Goal: Task Accomplishment & Management: Use online tool/utility

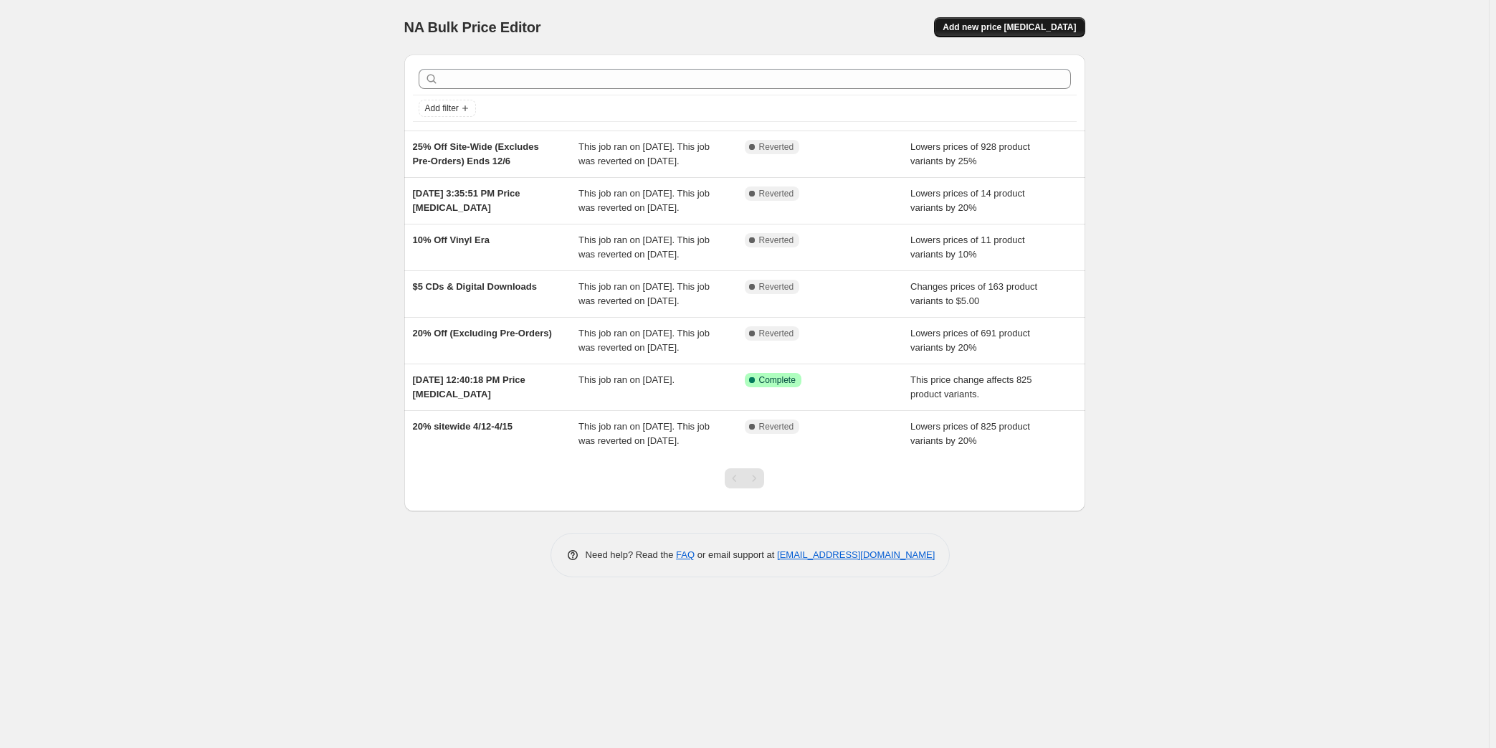
click at [1051, 25] on span "Add new price [MEDICAL_DATA]" at bounding box center [1009, 27] width 133 height 11
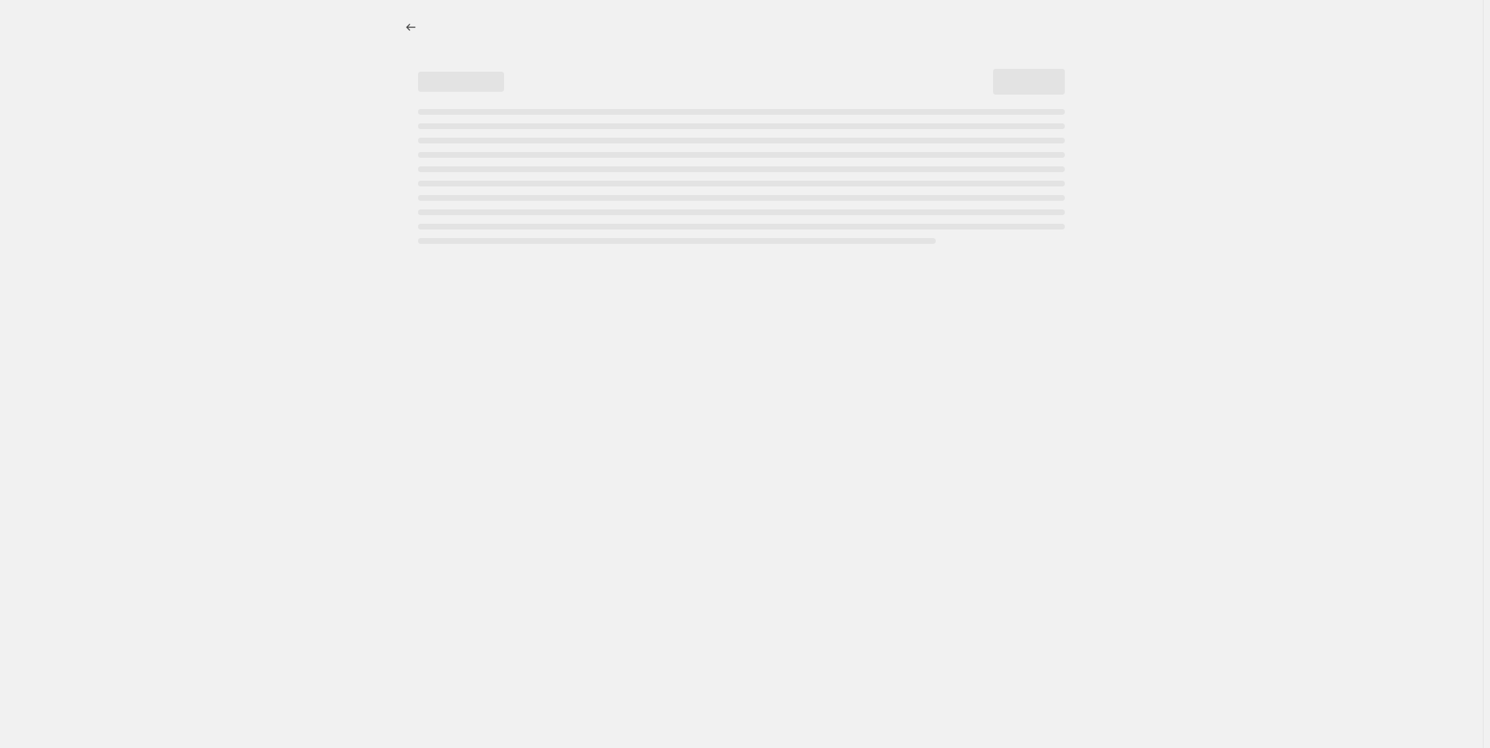
select select "percentage"
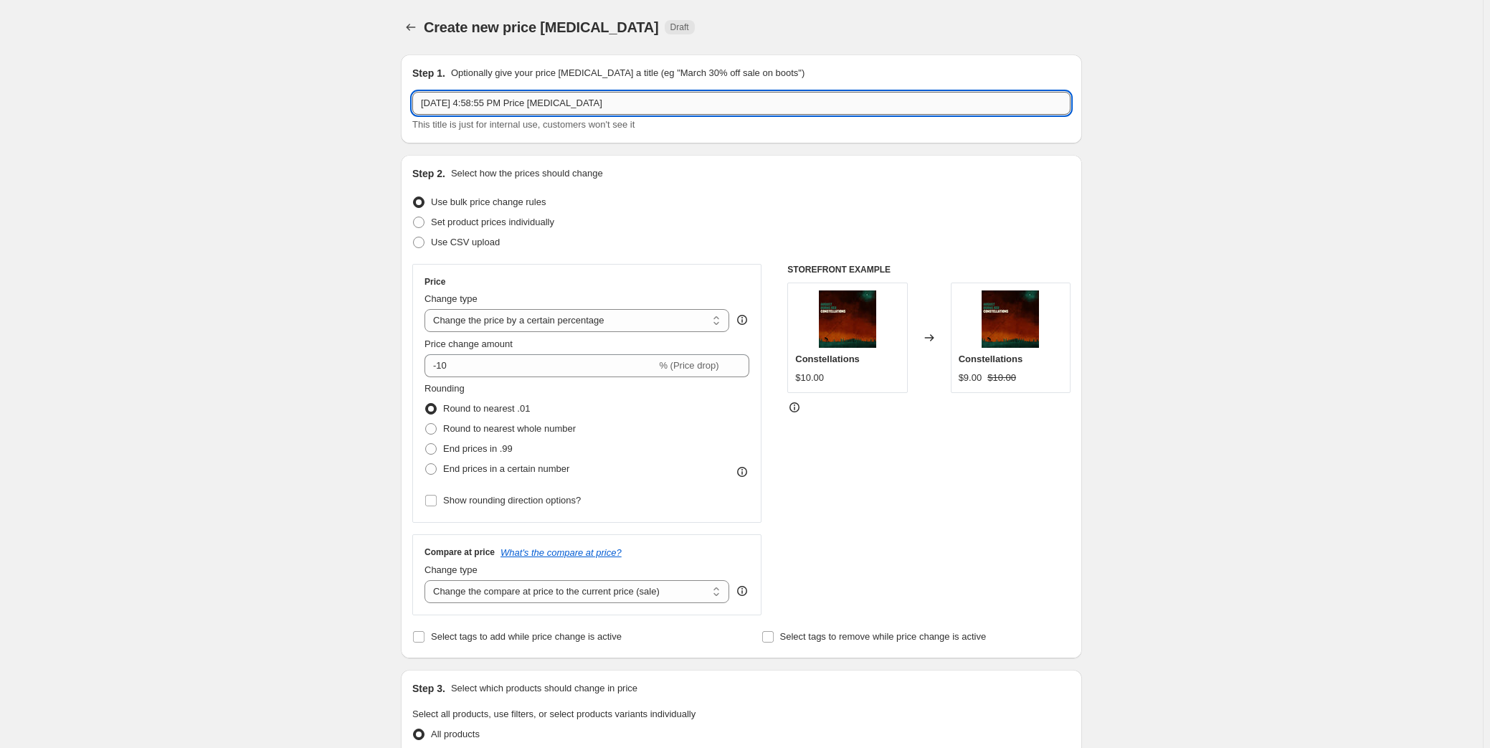
click at [506, 100] on input "[DATE] 4:58:55 PM Price [MEDICAL_DATA]" at bounding box center [741, 103] width 658 height 23
type input "TDWP 5$ Off Sale"
click at [602, 323] on select "Change the price to a certain amount Change the price by a certain amount Chang…" at bounding box center [576, 320] width 305 height 23
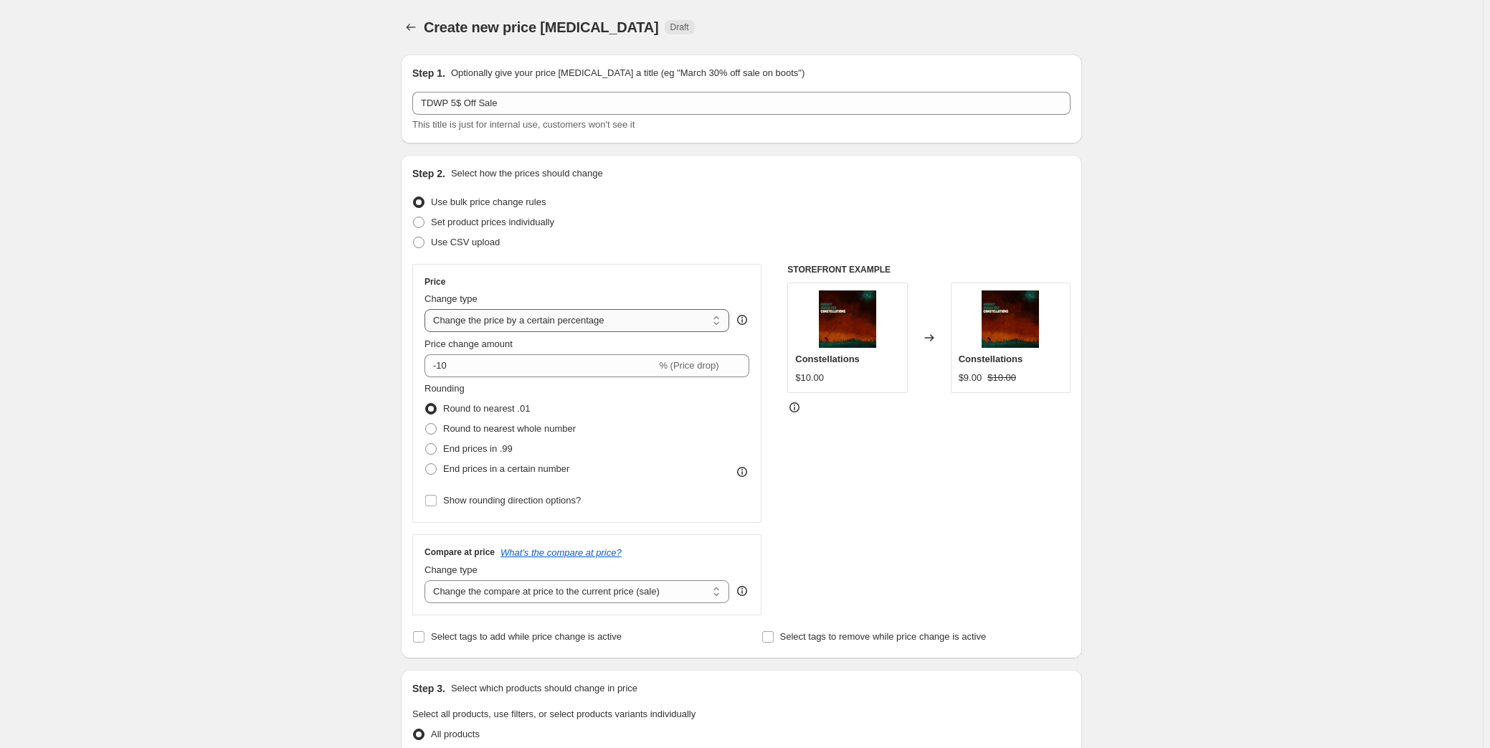
select select "by"
click at [427, 309] on select "Change the price to a certain amount Change the price by a certain amount Chang…" at bounding box center [576, 320] width 305 height 23
click at [503, 368] on input "-10.00" at bounding box center [554, 365] width 224 height 23
type input "-1"
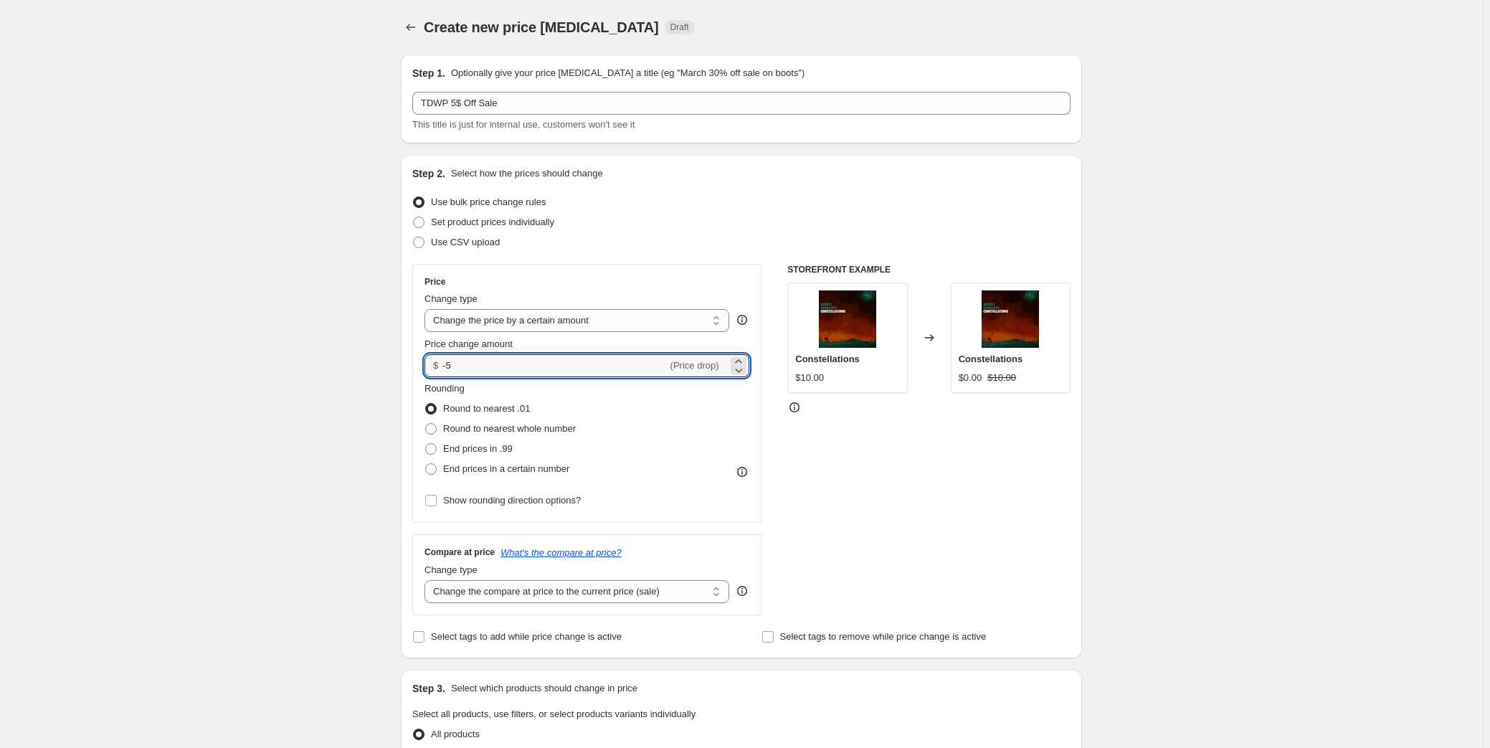
type input "-5.00"
click at [164, 372] on div "Create new price [MEDICAL_DATA]. This page is ready Create new price [MEDICAL_D…" at bounding box center [741, 716] width 1482 height 1433
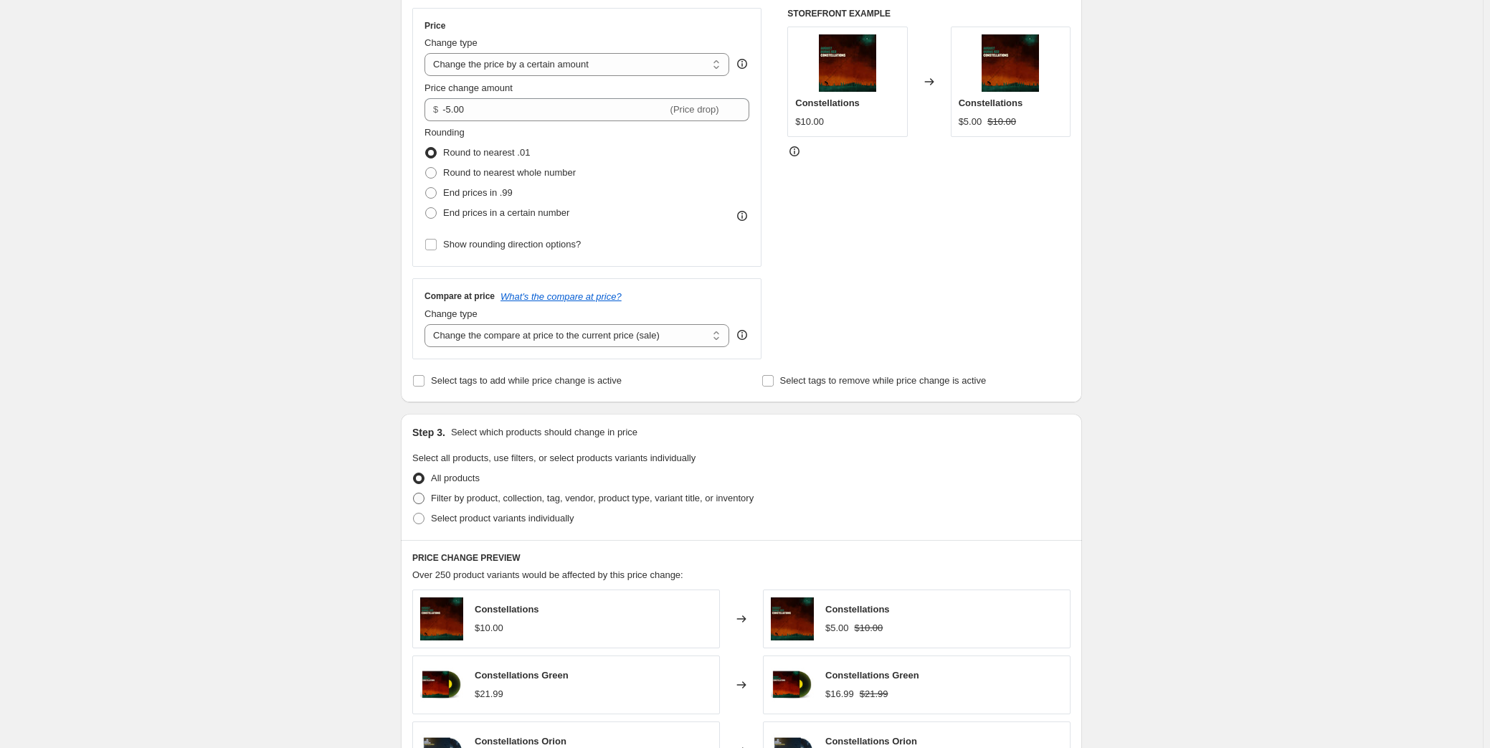
scroll to position [260, 0]
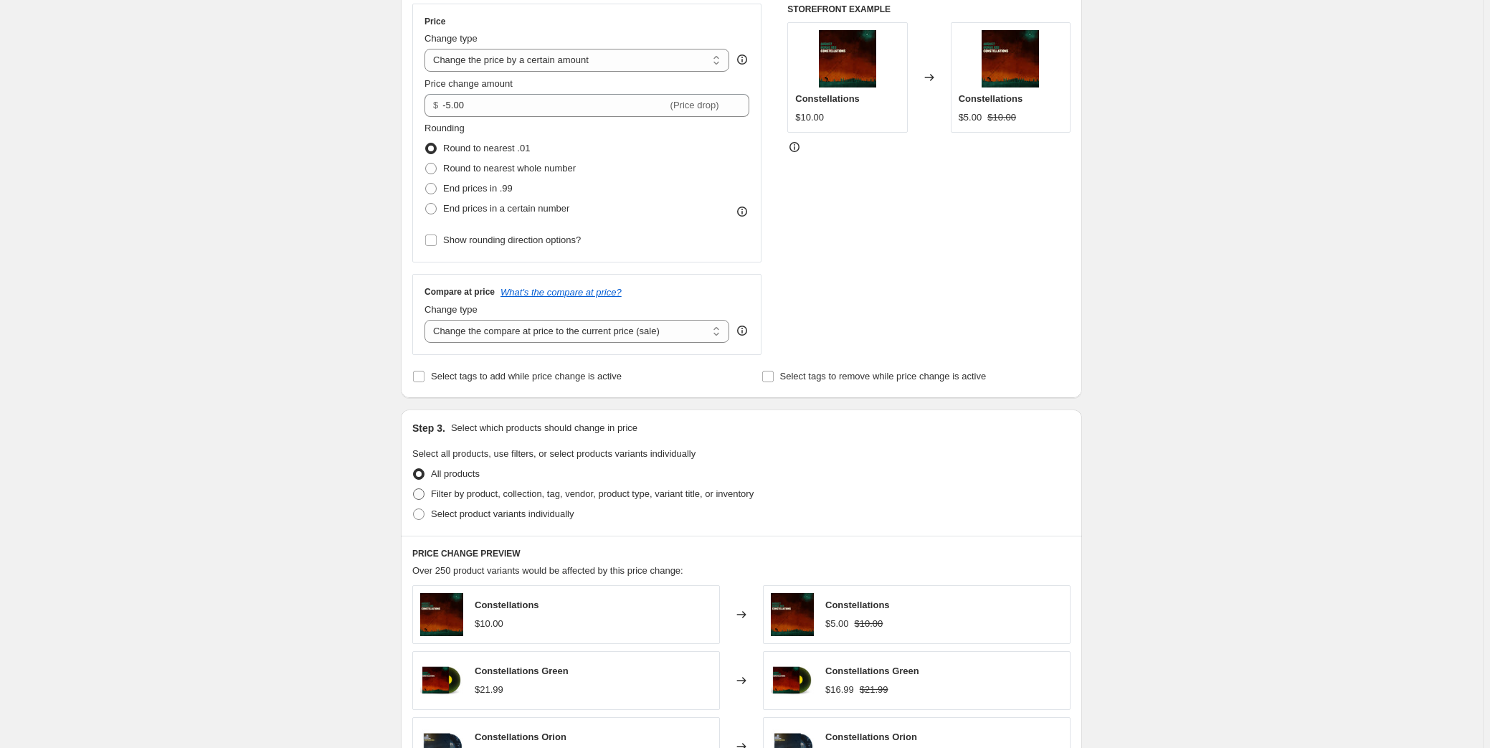
click at [469, 494] on span "Filter by product, collection, tag, vendor, product type, variant title, or inv…" at bounding box center [592, 493] width 323 height 11
click at [414, 489] on input "Filter by product, collection, tag, vendor, product type, variant title, or inv…" at bounding box center [413, 488] width 1 height 1
radio input "true"
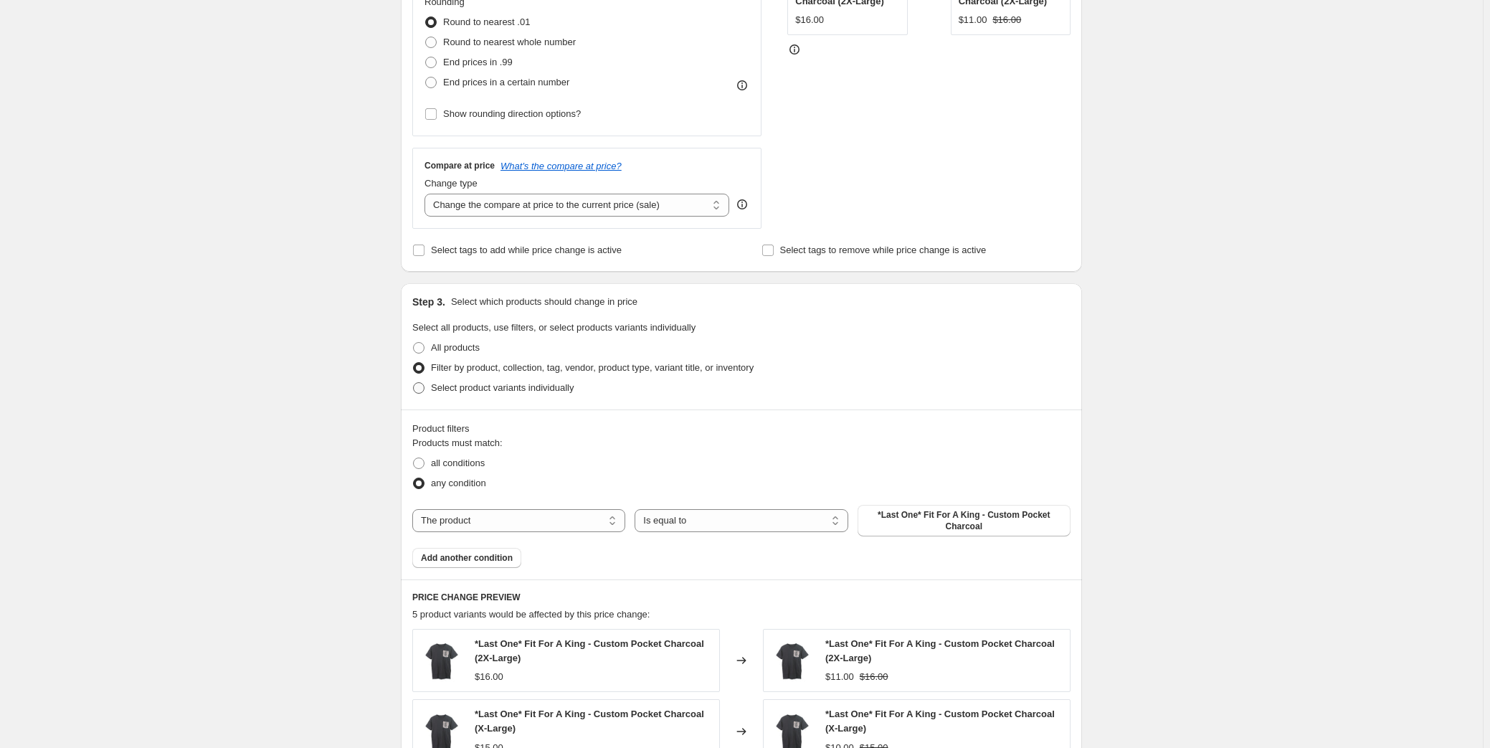
scroll to position [391, 0]
click at [483, 516] on select "The product The product's collection The product's tag The product's vendor The…" at bounding box center [518, 516] width 213 height 23
select select "vendor"
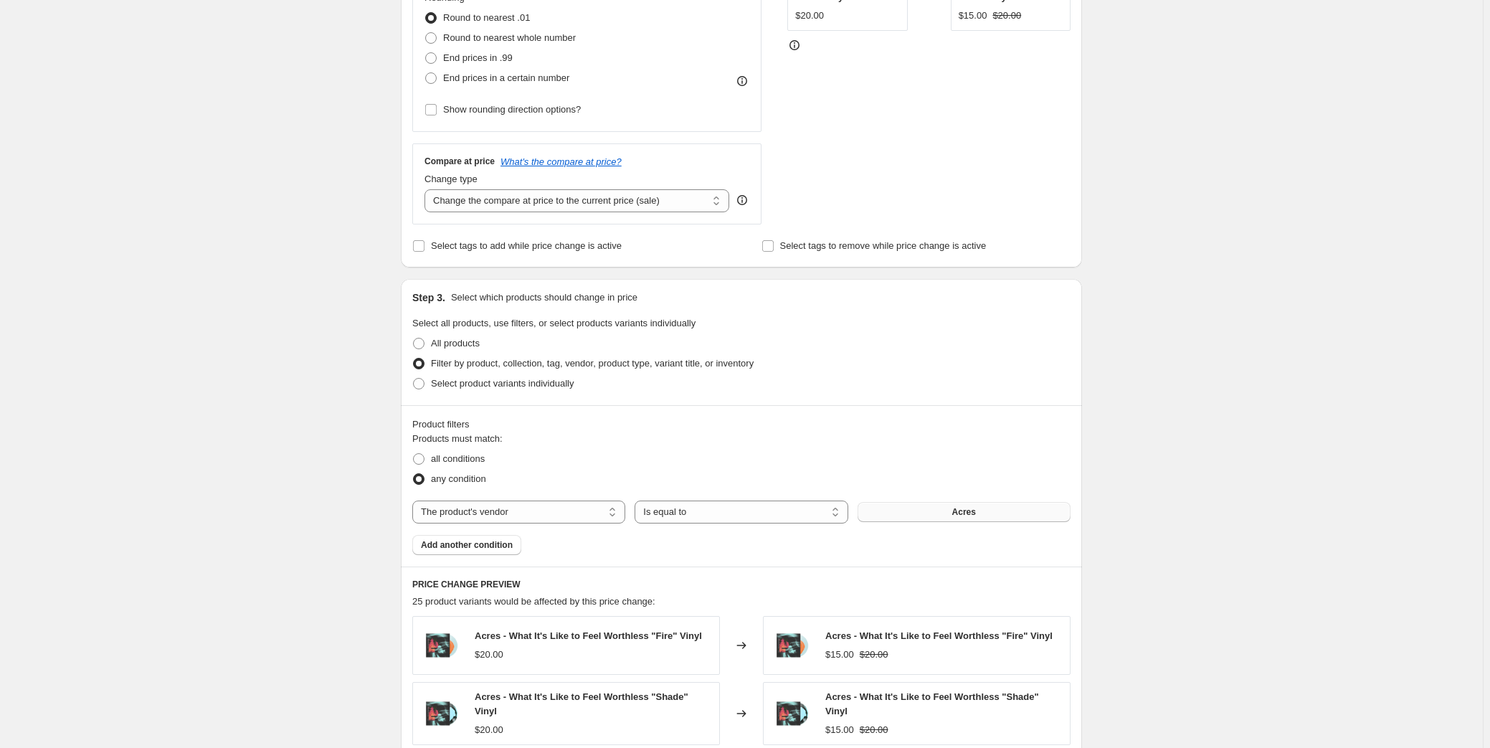
click at [940, 510] on button "Acres" at bounding box center [963, 512] width 213 height 20
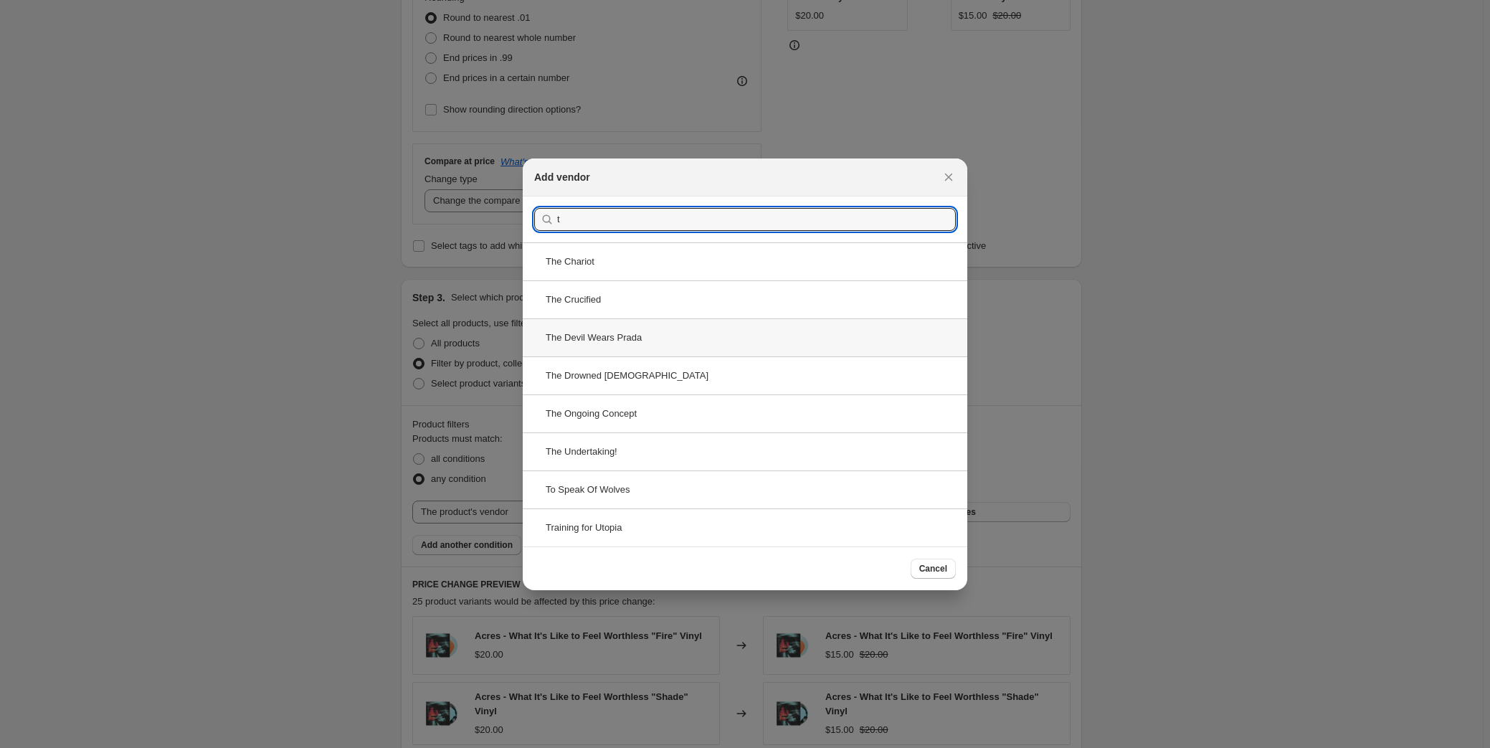
type input "t"
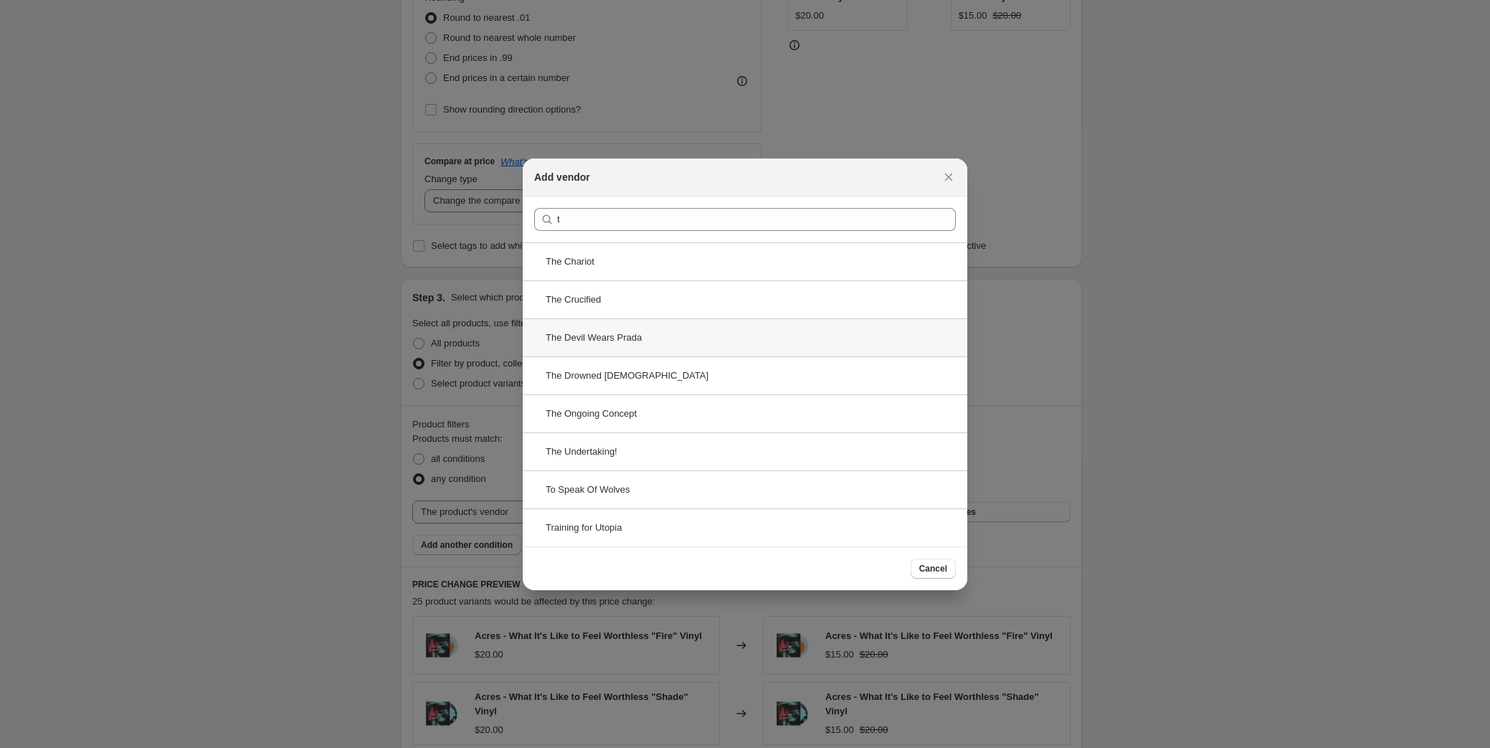
click at [673, 338] on div "The Devil Wears Prada" at bounding box center [745, 337] width 444 height 38
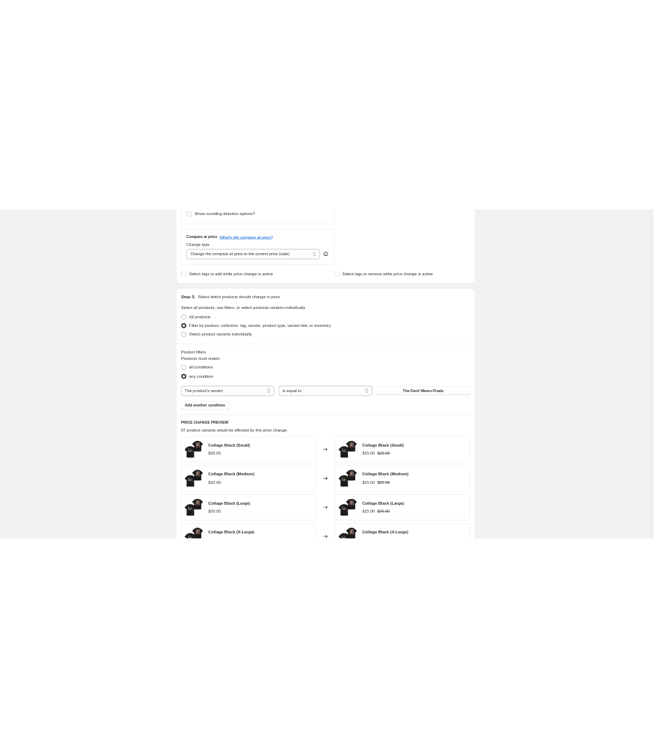
scroll to position [521, 0]
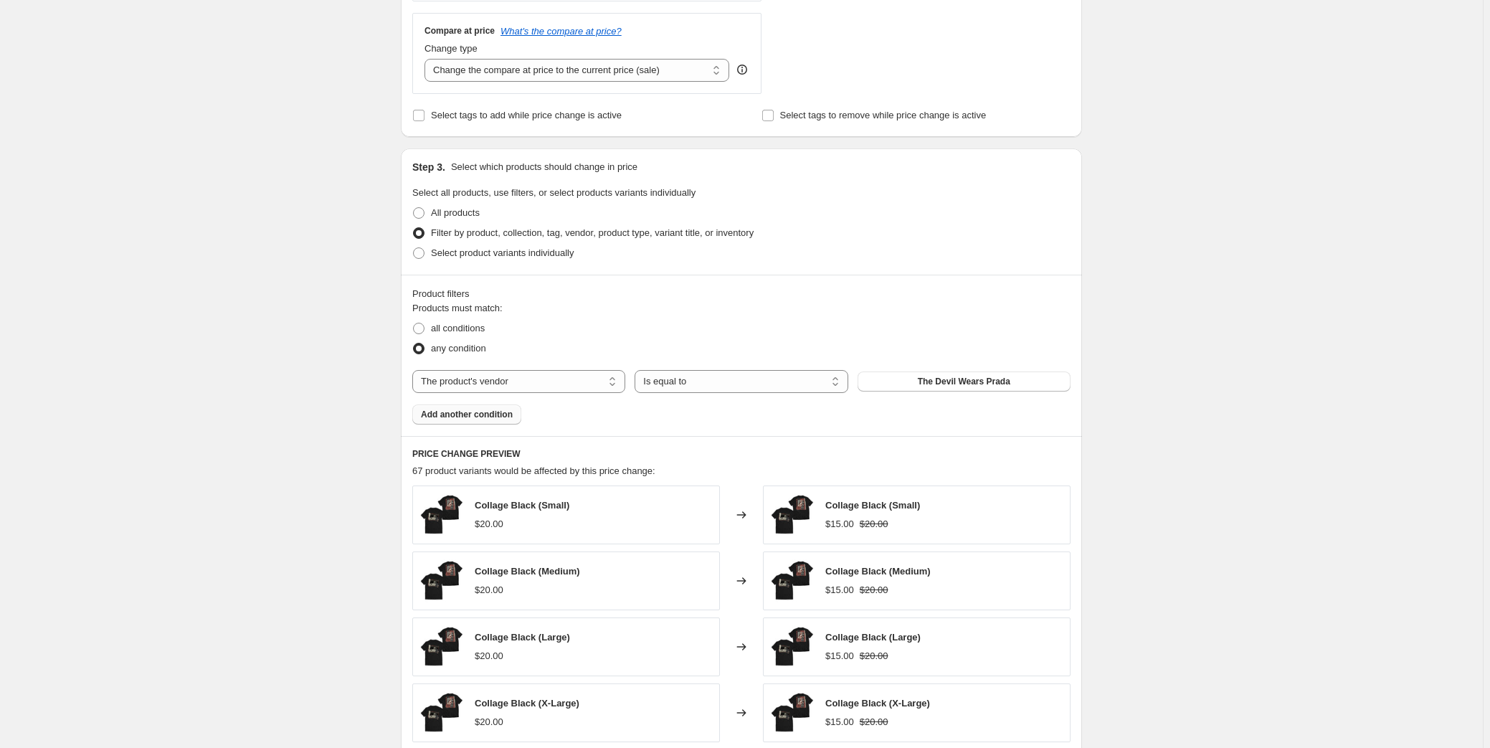
click at [481, 420] on button "Add another condition" at bounding box center [466, 414] width 109 height 20
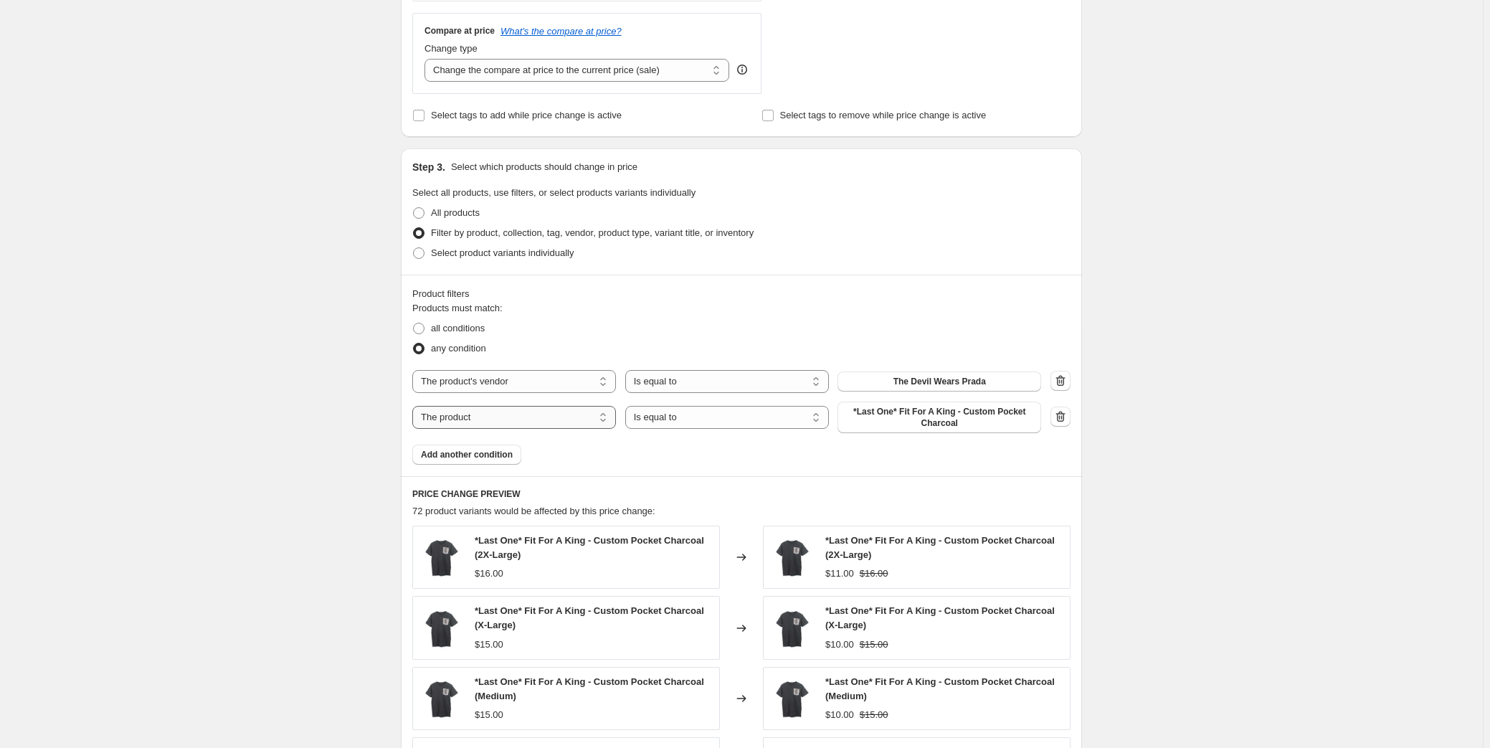
click at [507, 416] on select "The product The product's collection The product's tag The product's vendor The…" at bounding box center [514, 417] width 204 height 23
click at [708, 411] on select "Is equal to Is not equal to" at bounding box center [727, 417] width 204 height 23
select select "not_equal"
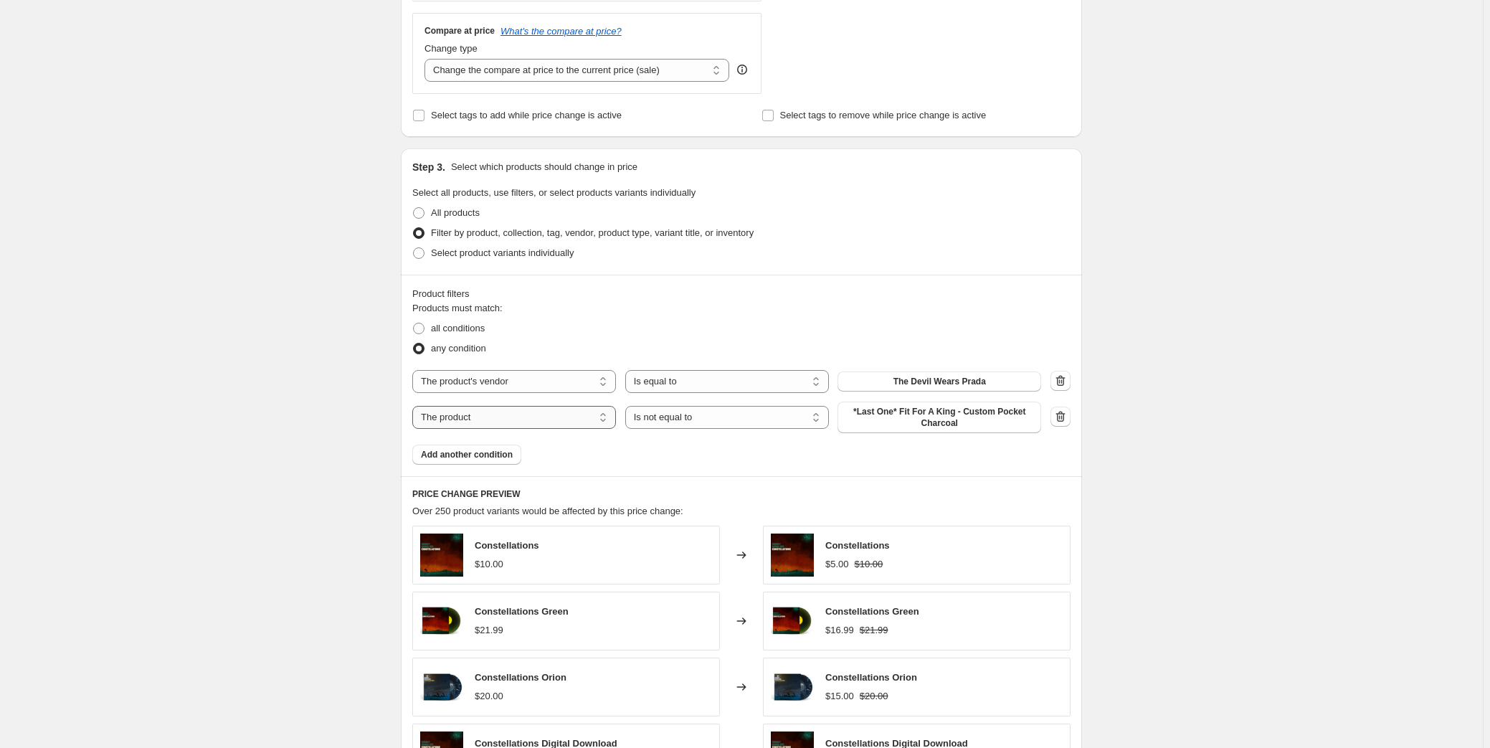
click at [549, 413] on select "The product The product's collection The product's tag The product's vendor The…" at bounding box center [514, 417] width 204 height 23
select select "title"
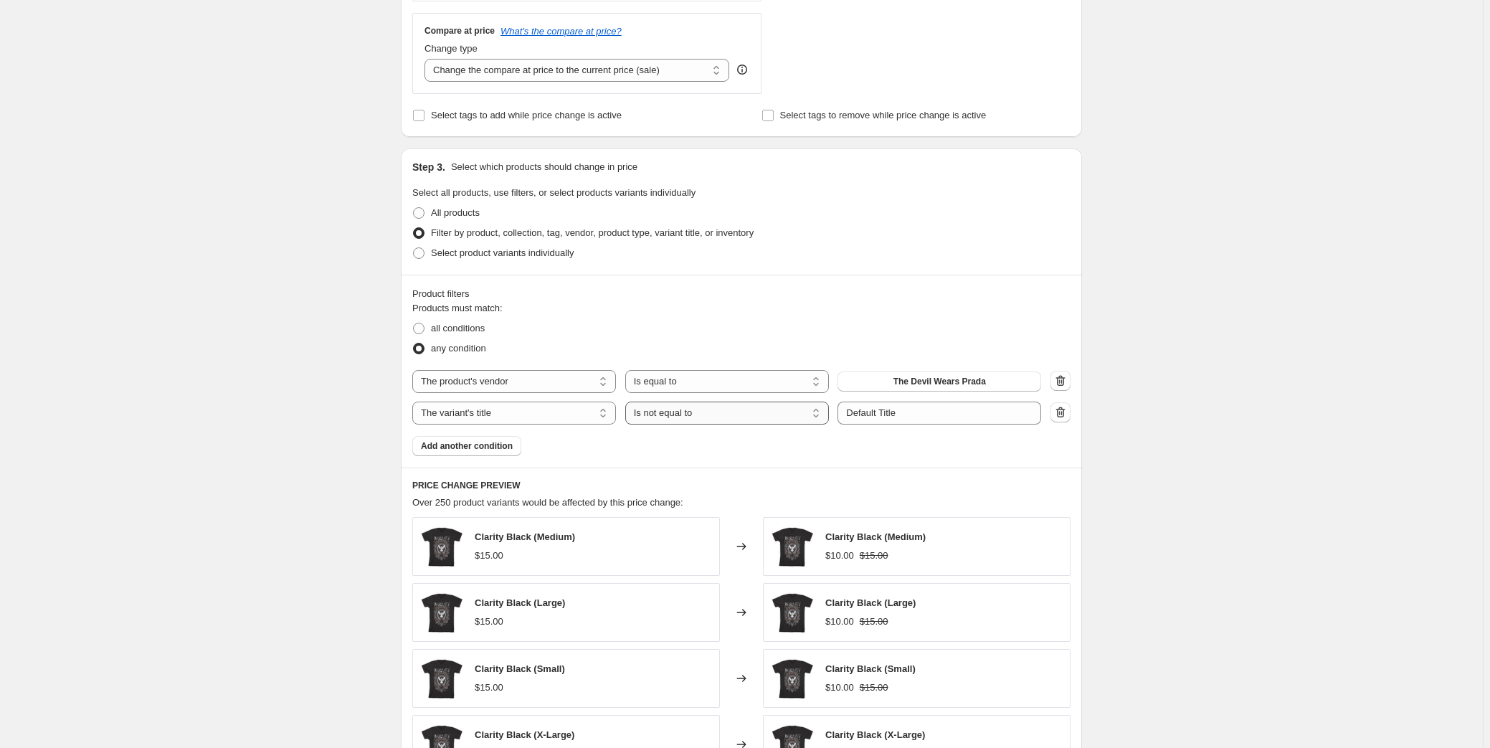
click at [783, 419] on select "Is equal to Is not equal to Contains" at bounding box center [727, 412] width 204 height 23
click at [628, 401] on select "Is equal to Is not equal to Contains" at bounding box center [727, 412] width 204 height 23
click at [889, 412] on input "Default Title" at bounding box center [939, 412] width 204 height 23
click at [892, 416] on input "Default Title" at bounding box center [939, 412] width 204 height 23
click at [894, 416] on input "Default Title" at bounding box center [939, 412] width 204 height 23
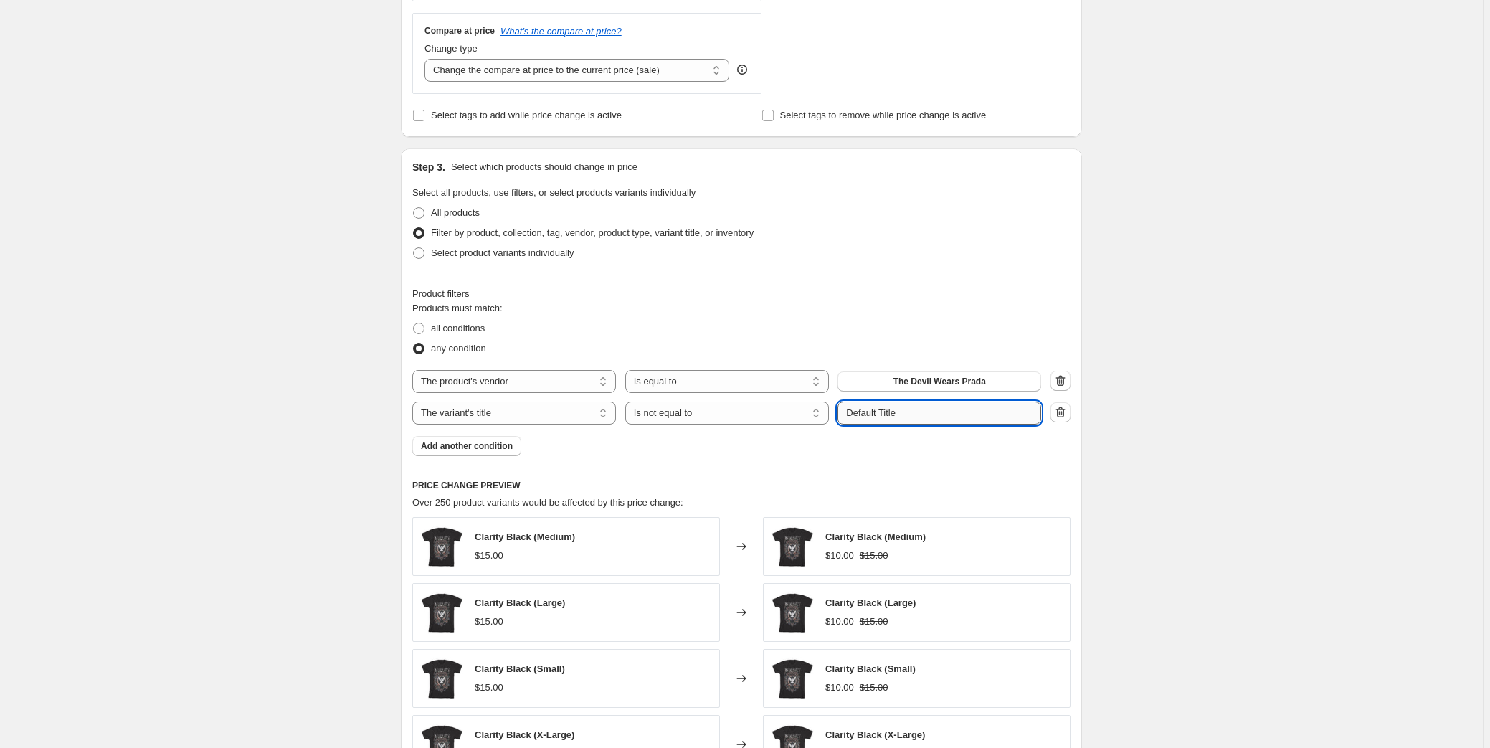
click at [894, 416] on input "Default Title" at bounding box center [939, 412] width 204 height 23
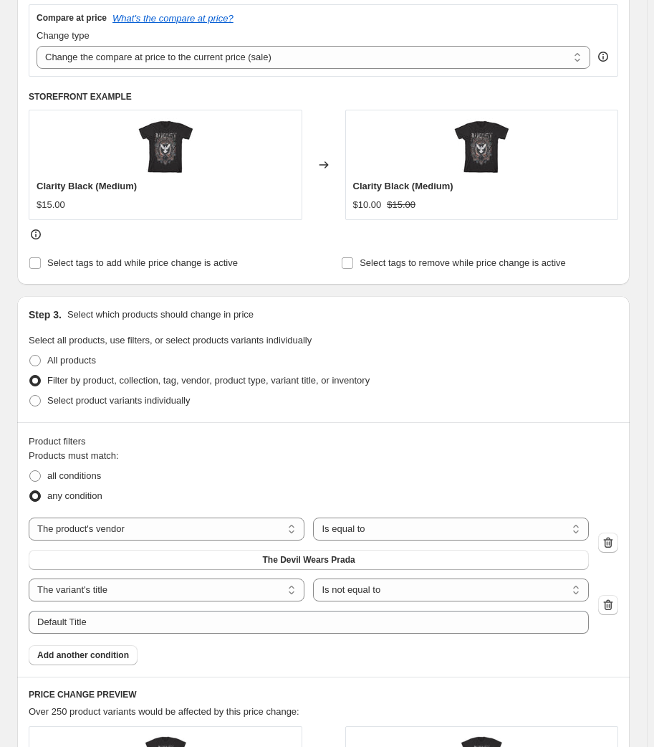
click at [332, 8] on div "Compare at price What's the compare at price? Change type Change the compare at…" at bounding box center [324, 40] width 590 height 72
click at [343, 20] on div "Compare at price What's the compare at price?" at bounding box center [324, 17] width 574 height 11
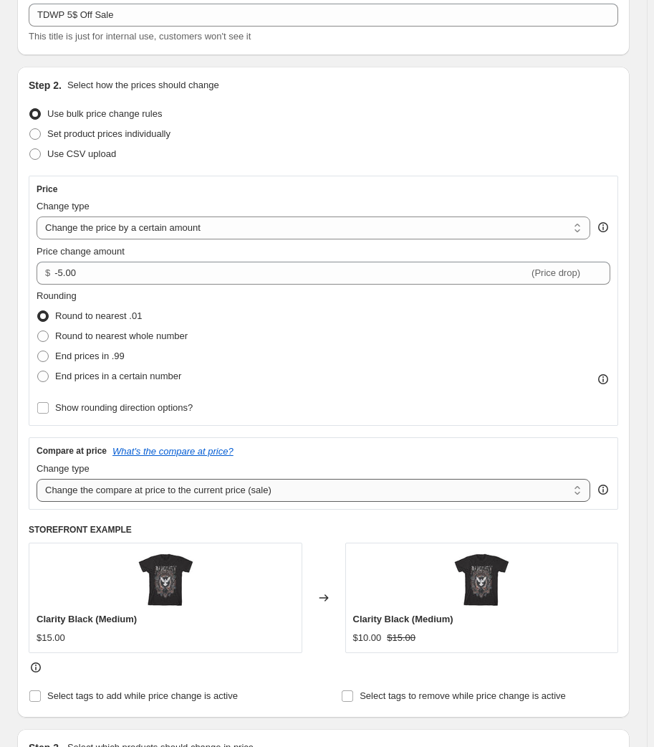
scroll to position [0, 0]
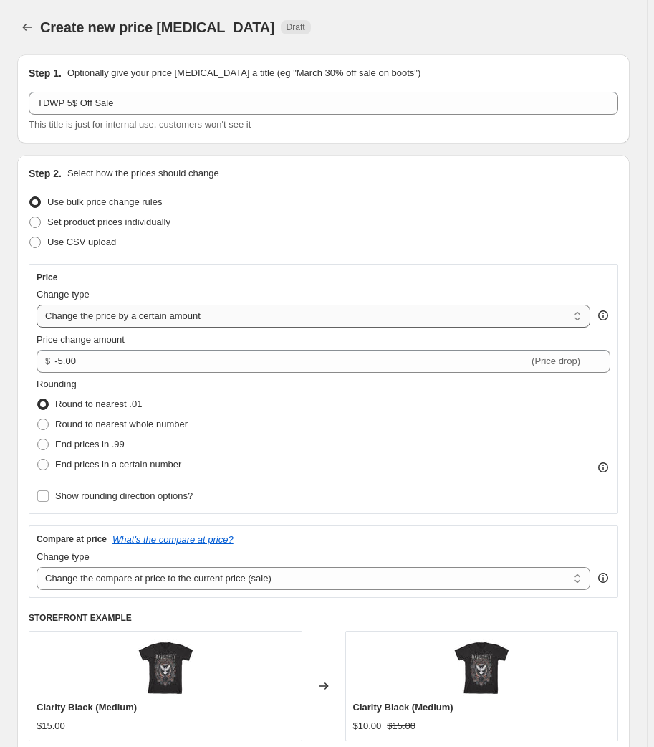
click at [159, 320] on select "Change the price to a certain amount Change the price by a certain amount Chang…" at bounding box center [314, 316] width 554 height 23
select select "percentage"
click at [37, 305] on select "Change the price to a certain amount Change the price by a certain amount Chang…" at bounding box center [314, 316] width 554 height 23
type input "-15"
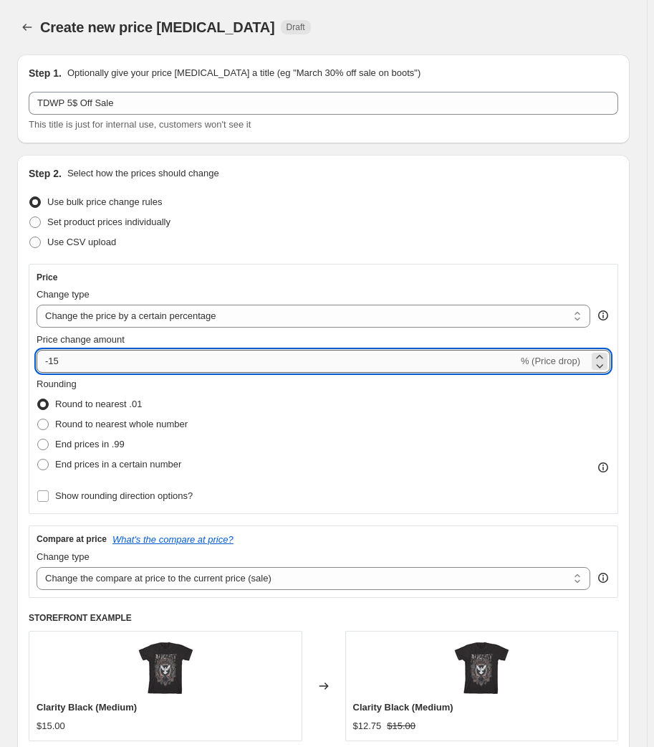
click at [130, 353] on input "-15" at bounding box center [278, 361] width 482 height 23
click at [129, 360] on input "-15" at bounding box center [278, 361] width 482 height 23
type input "-20"
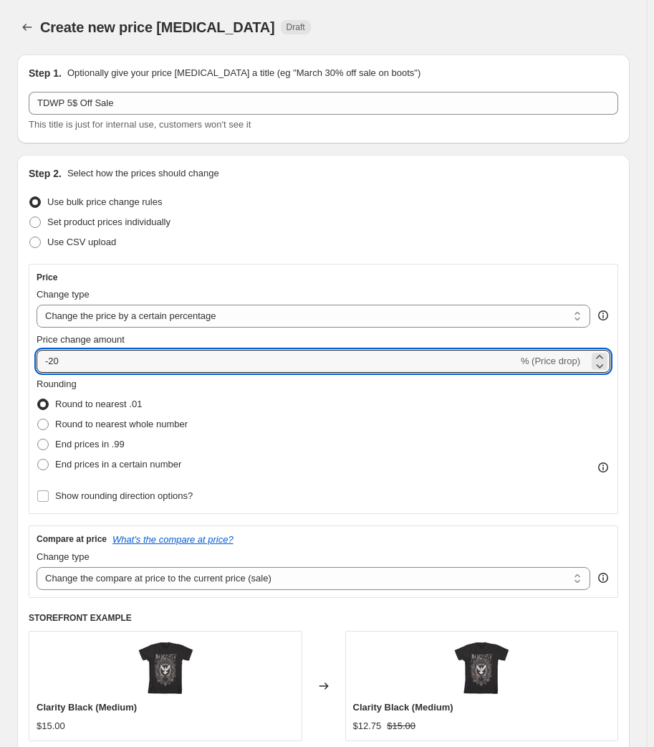
click at [212, 221] on div "Set product prices individually" at bounding box center [324, 222] width 590 height 20
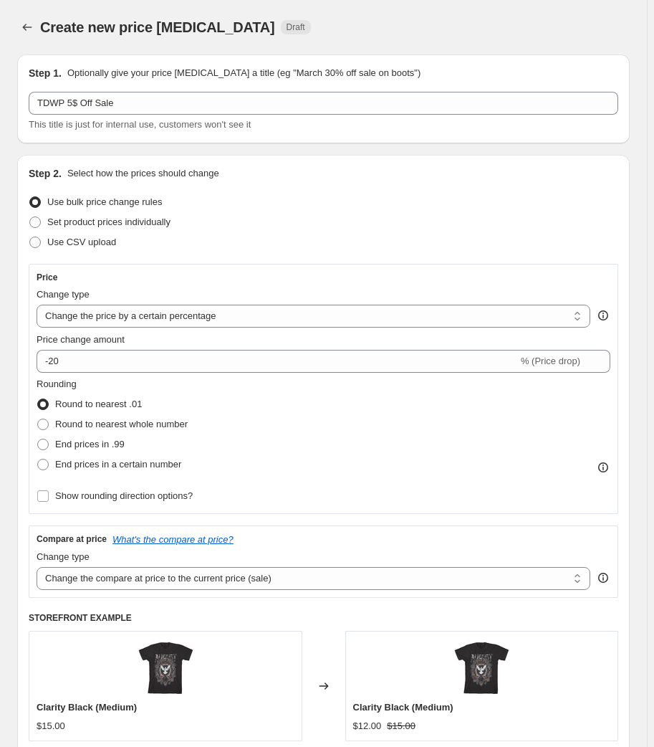
drag, startPoint x: 354, startPoint y: 414, endPoint x: 341, endPoint y: 476, distance: 63.0
click at [354, 414] on div "Rounding Round to nearest .01 Round to nearest whole number End prices in .99 E…" at bounding box center [324, 425] width 574 height 97
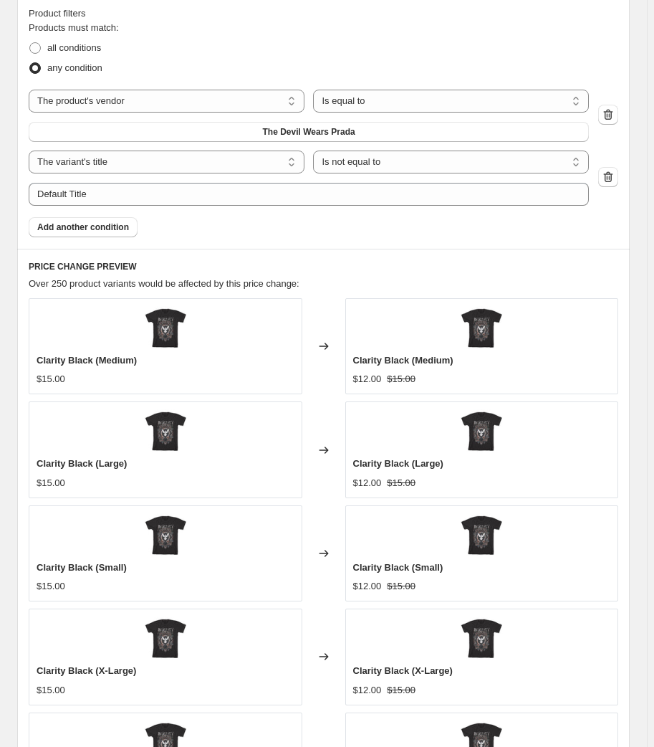
scroll to position [847, 0]
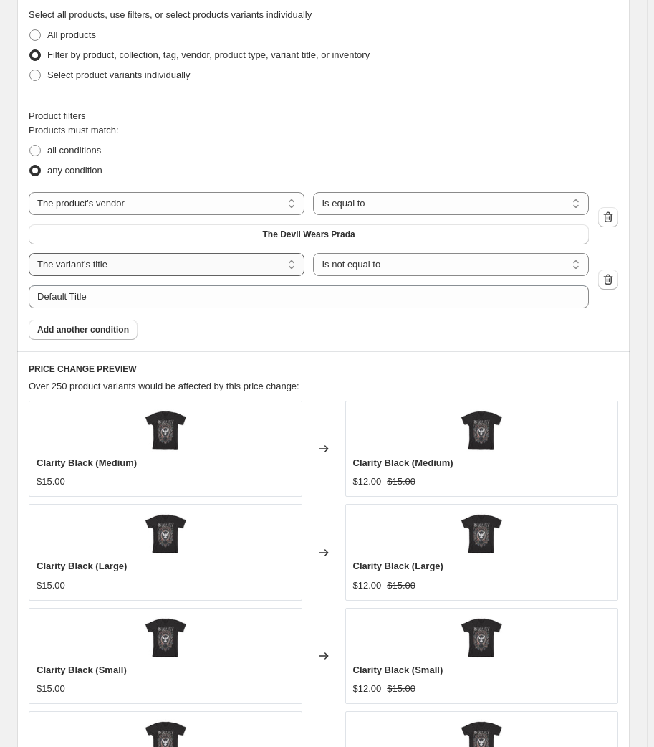
click at [179, 264] on select "The product The product's collection The product's tag The product's vendor The…" at bounding box center [167, 264] width 276 height 23
drag, startPoint x: 178, startPoint y: 264, endPoint x: 286, endPoint y: 254, distance: 107.9
click at [178, 264] on select "The product The product's collection The product's tag The product's vendor The…" at bounding box center [167, 264] width 276 height 23
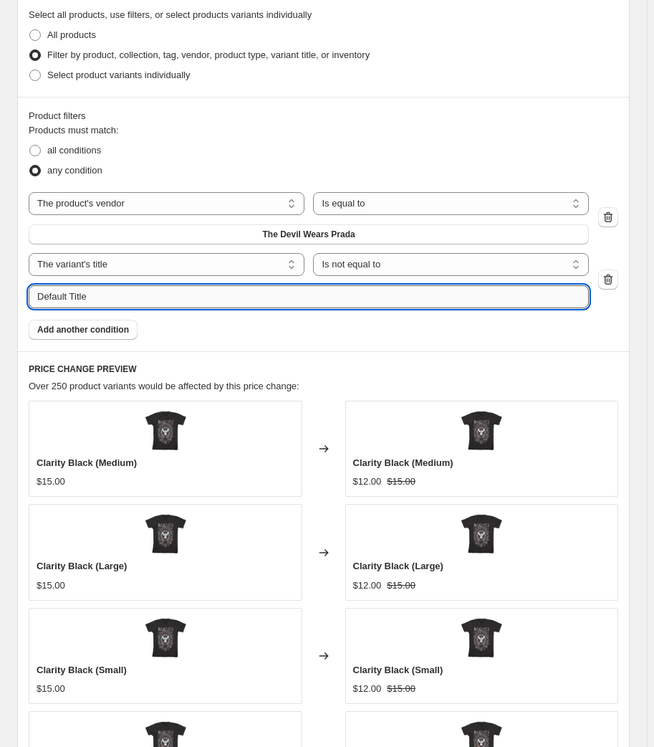
click at [141, 300] on input "Default Title" at bounding box center [309, 296] width 561 height 23
click at [128, 295] on input "flowers" at bounding box center [309, 296] width 561 height 23
type input "flowers"
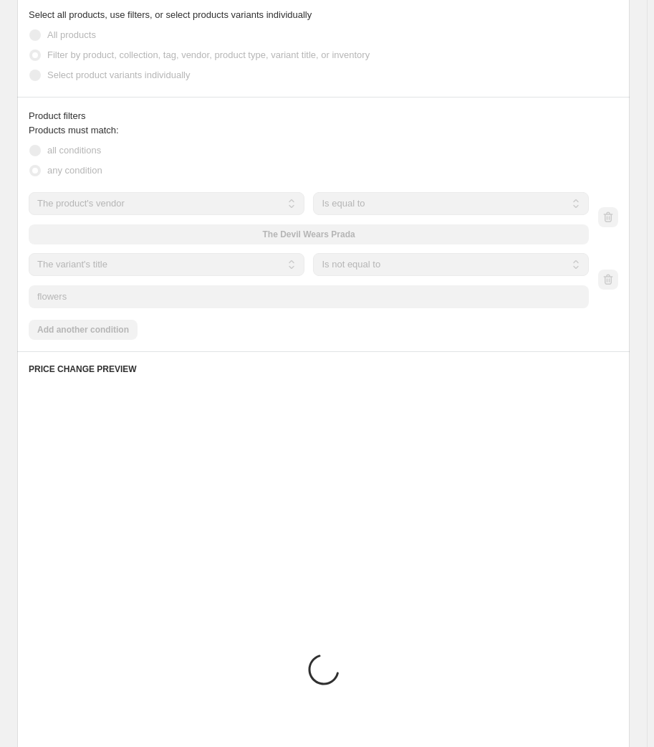
click at [103, 314] on div "Products must match: all conditions any condition The product The product's col…" at bounding box center [324, 231] width 590 height 216
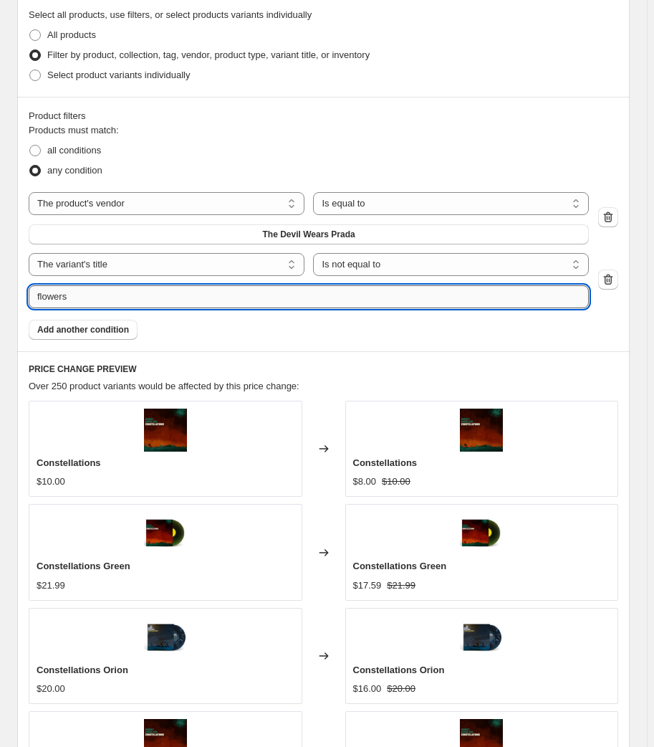
click at [102, 300] on input "flowers" at bounding box center [309, 296] width 561 height 23
